Goal: Task Accomplishment & Management: Manage account settings

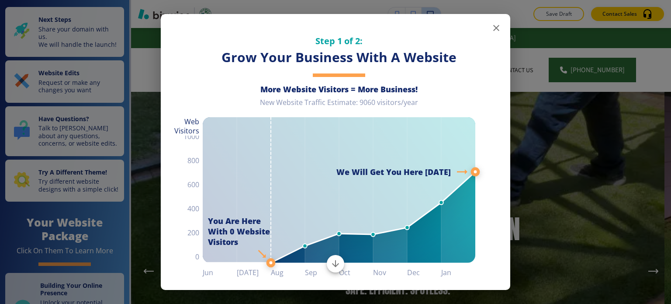
click at [488, 26] on button "button" at bounding box center [496, 27] width 17 height 17
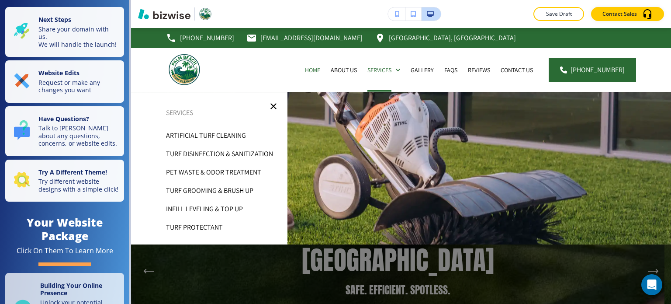
click at [235, 136] on p "Artificial Turf Cleaning" at bounding box center [206, 135] width 80 height 13
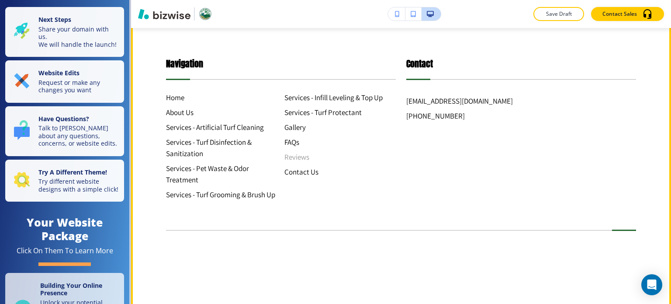
scroll to position [1868, 0]
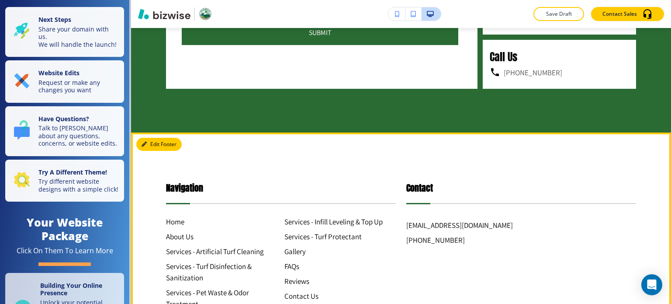
click at [150, 151] on button "Edit Footer" at bounding box center [158, 144] width 45 height 13
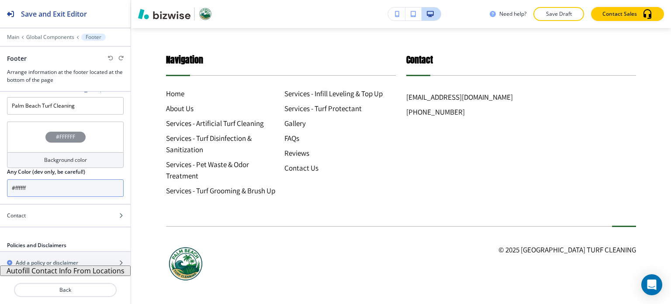
scroll to position [20, 0]
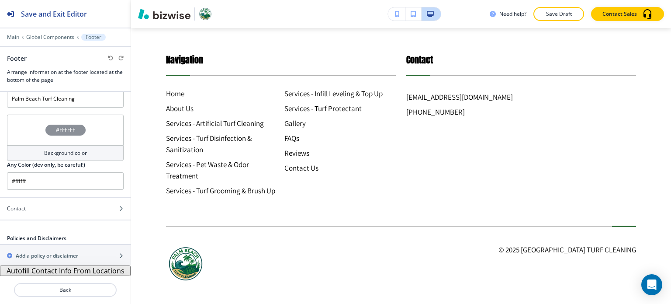
click at [61, 271] on button "Autofill Contact Info From Locations" at bounding box center [65, 270] width 131 height 10
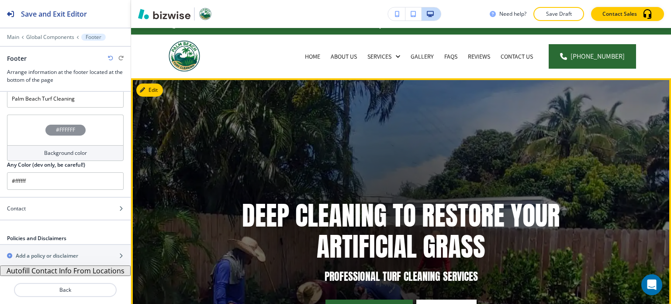
scroll to position [0, 0]
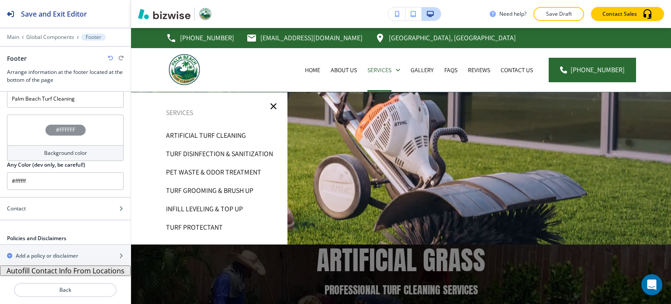
click at [237, 152] on p "Turf Disinfection & Sanitization" at bounding box center [219, 153] width 107 height 13
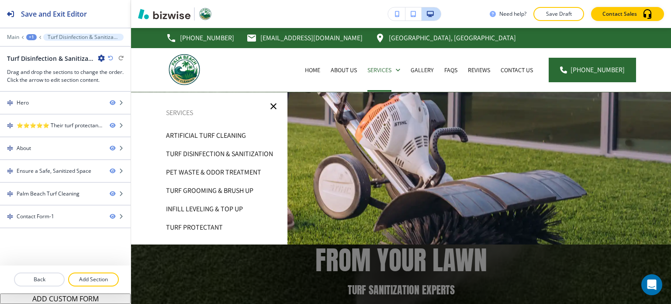
click at [218, 173] on p "Pet Waste & Odor Treatment" at bounding box center [213, 172] width 95 height 13
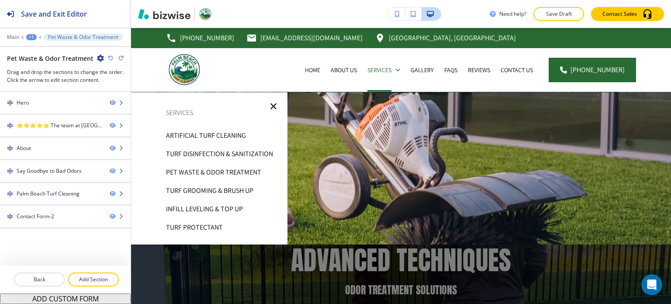
click at [210, 225] on p "Turf Protectant" at bounding box center [194, 227] width 57 height 13
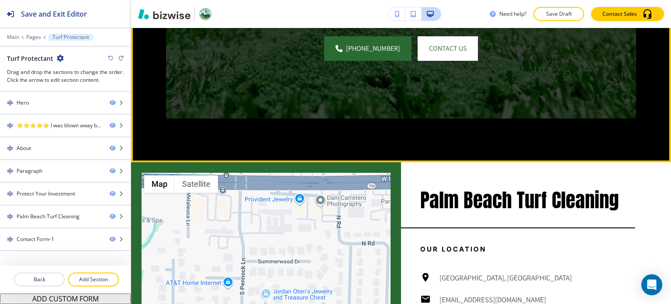
scroll to position [1442, 0]
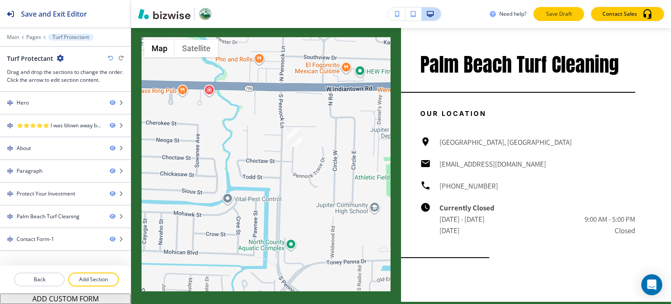
click at [580, 13] on button "Save Draft" at bounding box center [558, 14] width 51 height 14
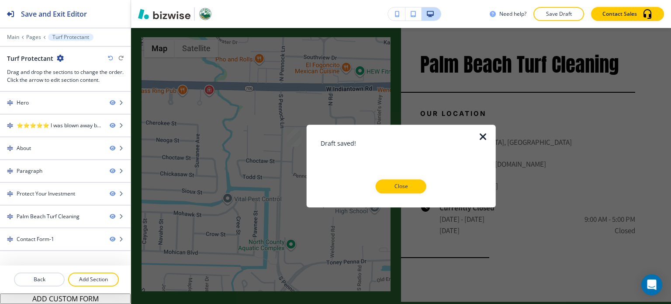
click at [386, 185] on button "Close" at bounding box center [401, 186] width 51 height 14
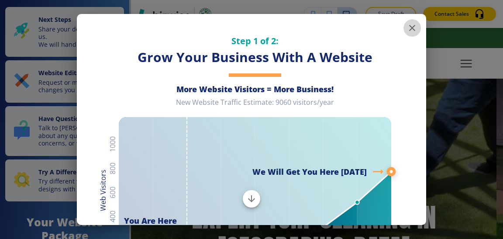
click at [409, 27] on icon "button" at bounding box center [412, 28] width 6 height 6
